Goal: Find specific page/section: Find specific page/section

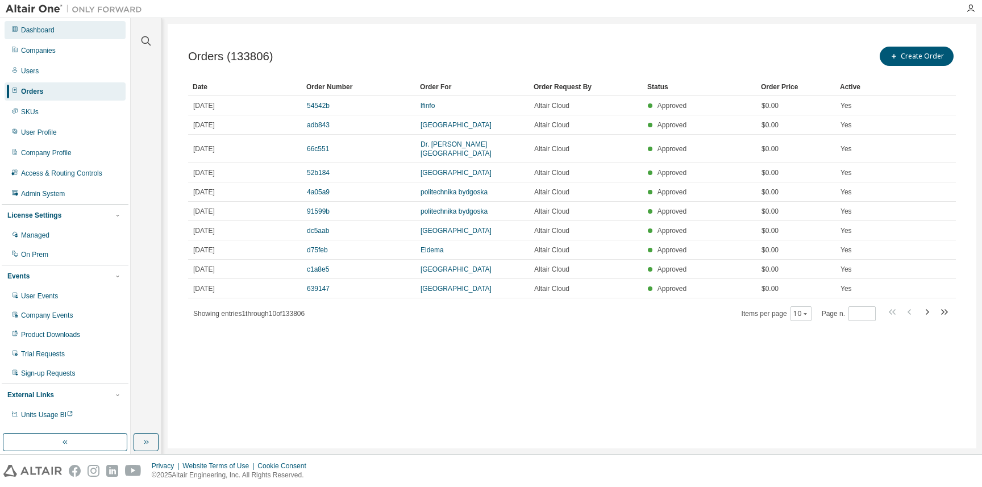
click at [45, 34] on div "Dashboard" at bounding box center [38, 30] width 34 height 9
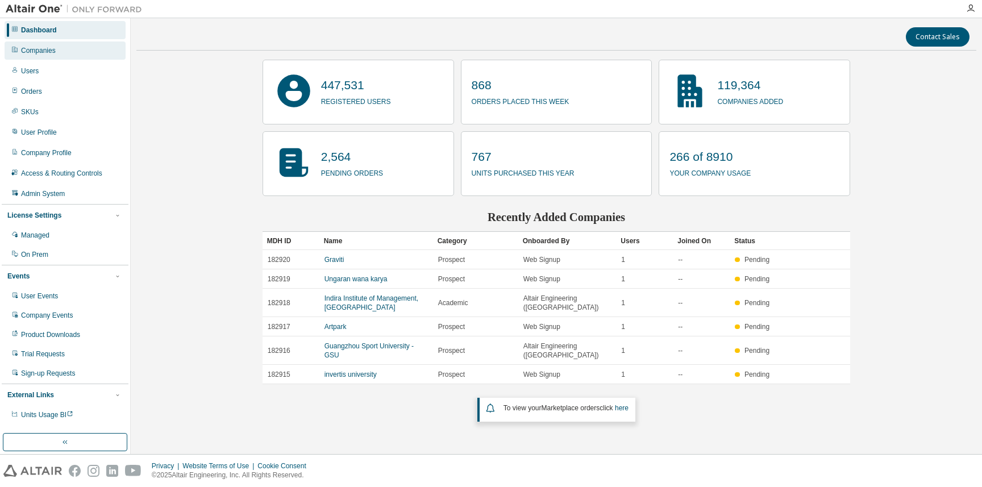
click at [46, 55] on div "Companies" at bounding box center [38, 50] width 35 height 9
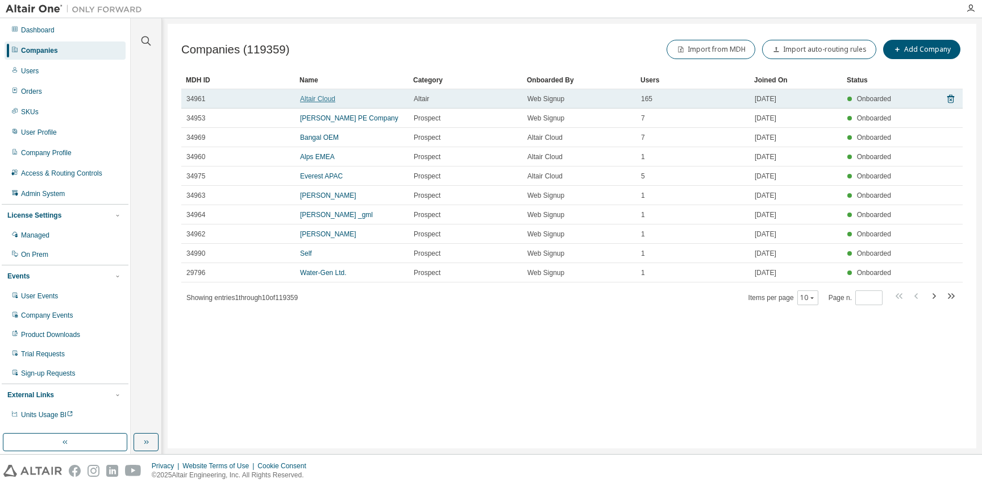
click at [321, 96] on link "Altair Cloud" at bounding box center [317, 99] width 35 height 8
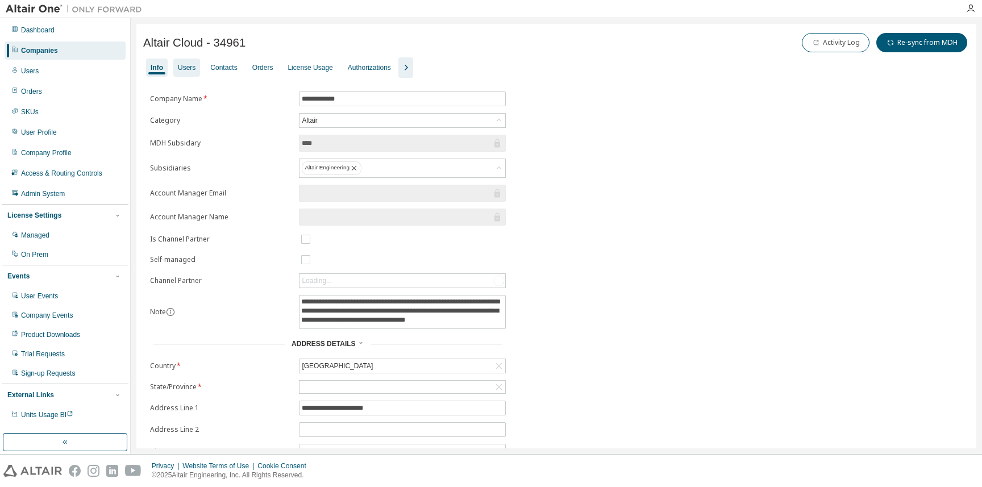
click at [184, 70] on div "Users" at bounding box center [187, 67] width 18 height 9
